Goal: Information Seeking & Learning: Compare options

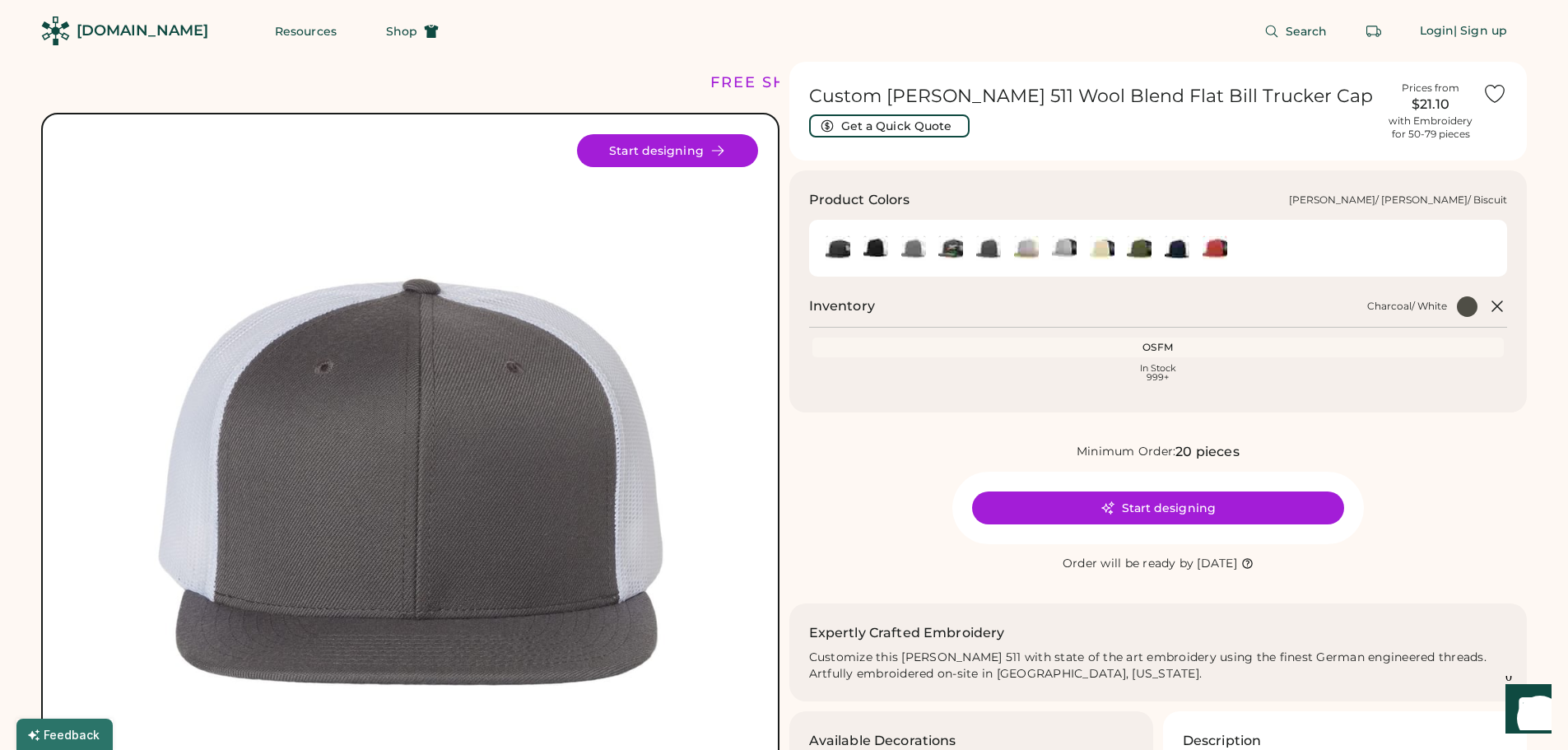
click at [1022, 247] on img at bounding box center [1027, 248] width 24 height 24
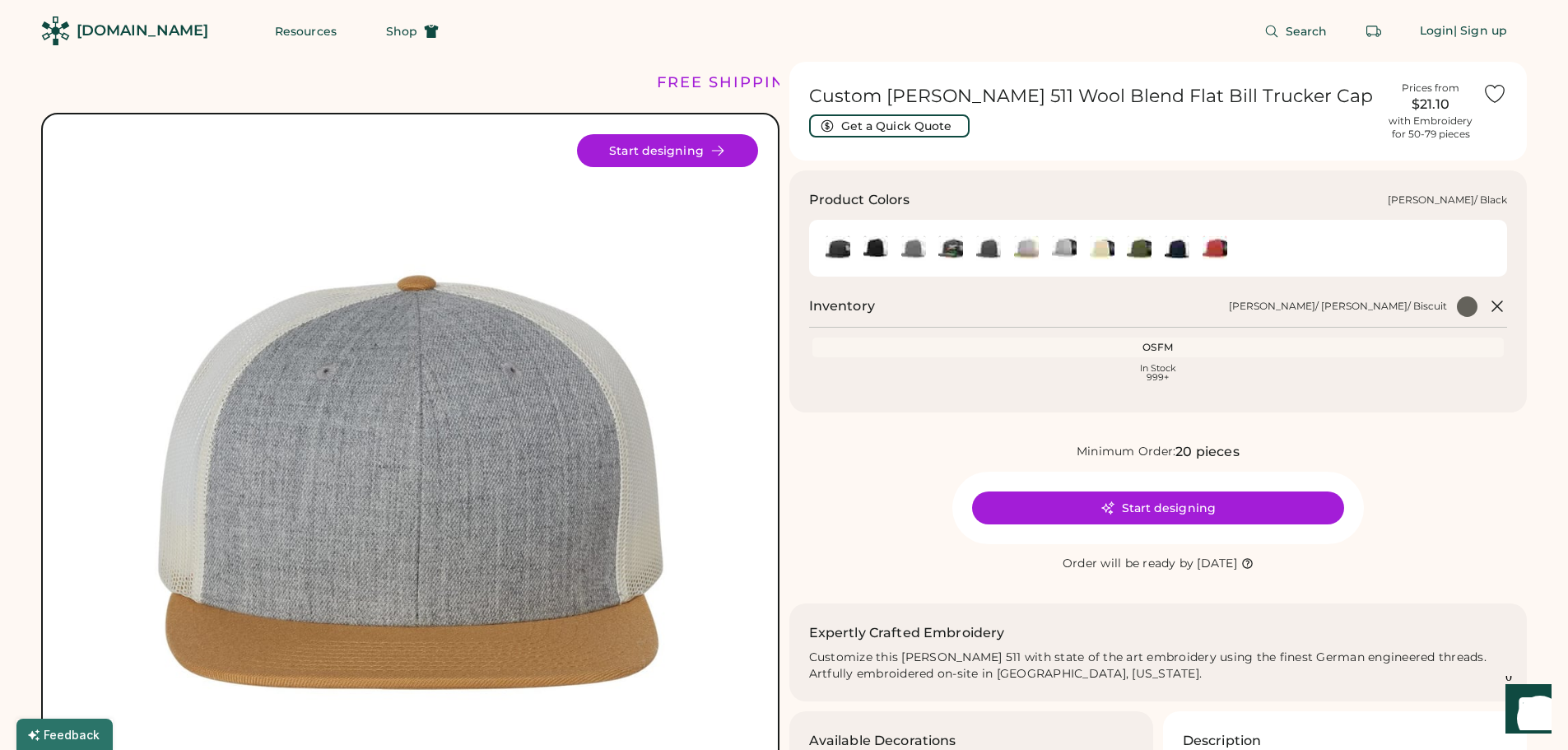
click at [1068, 247] on img at bounding box center [1064, 248] width 24 height 24
click at [1071, 247] on img at bounding box center [1064, 248] width 24 height 24
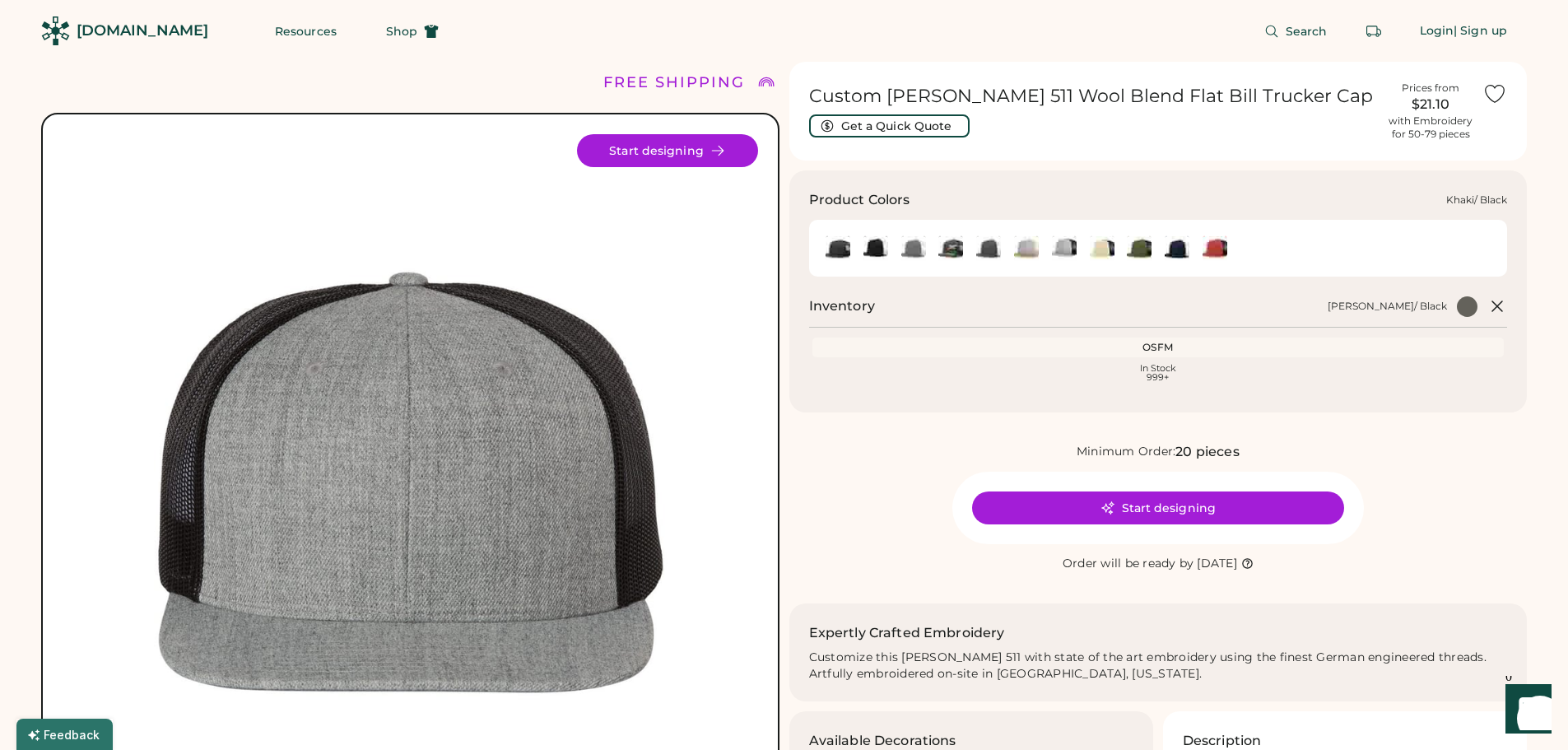
click at [1108, 247] on img at bounding box center [1102, 248] width 24 height 24
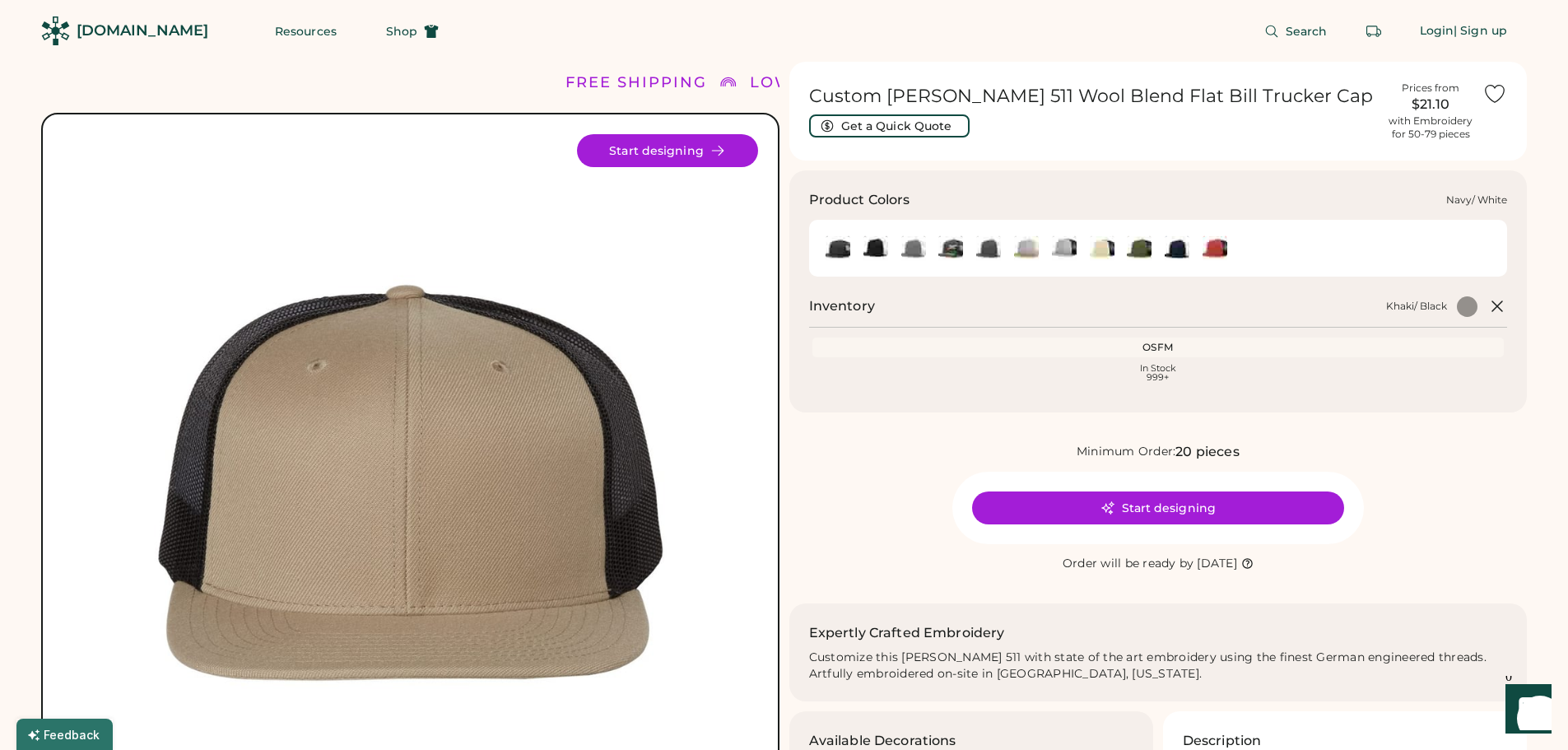
click at [1171, 249] on img at bounding box center [1177, 248] width 24 height 24
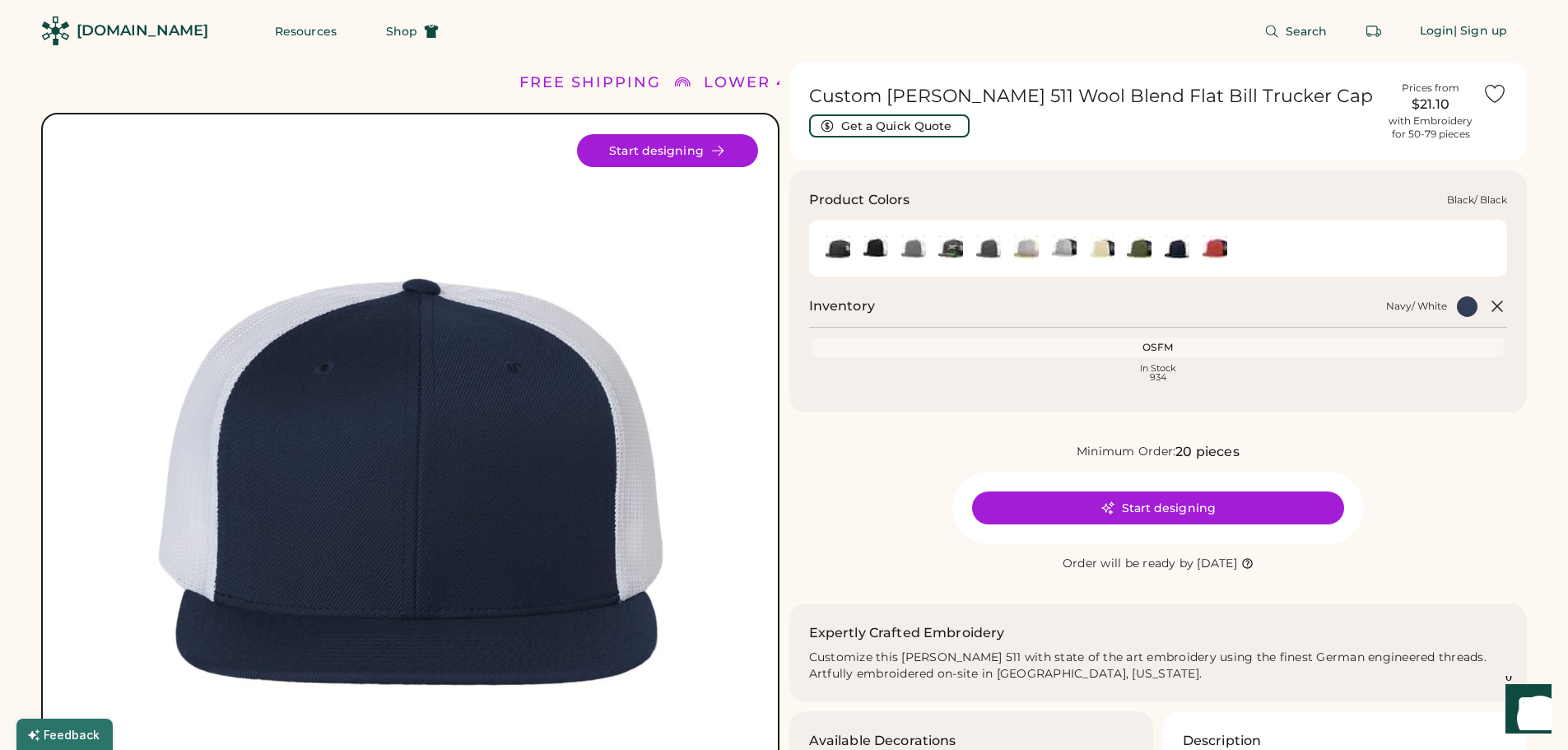
click at [838, 251] on img at bounding box center [838, 248] width 24 height 24
